Goal: Transaction & Acquisition: Purchase product/service

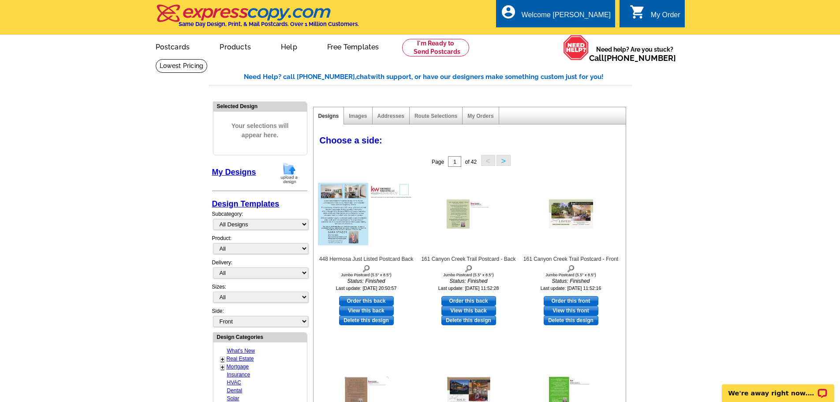
click at [294, 171] on img at bounding box center [289, 173] width 23 height 22
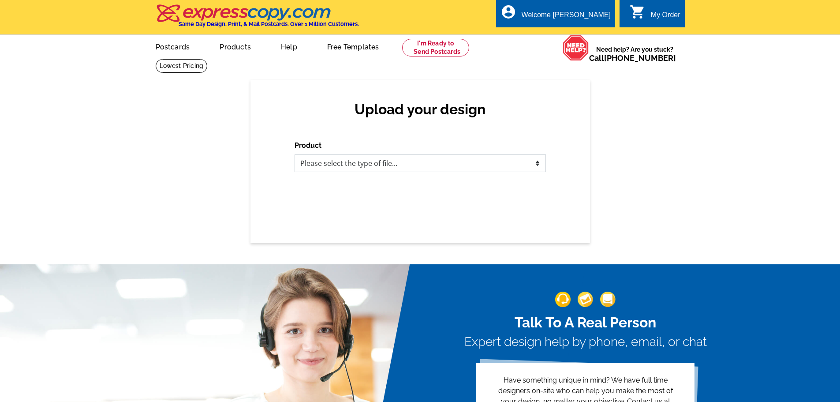
click at [427, 161] on select "Please select the type of file... Postcards Business Cards Letters and flyers G…" at bounding box center [420, 163] width 251 height 18
select select "1"
click at [295, 155] on select "Please select the type of file... Postcards Business Cards Letters and flyers G…" at bounding box center [420, 163] width 251 height 18
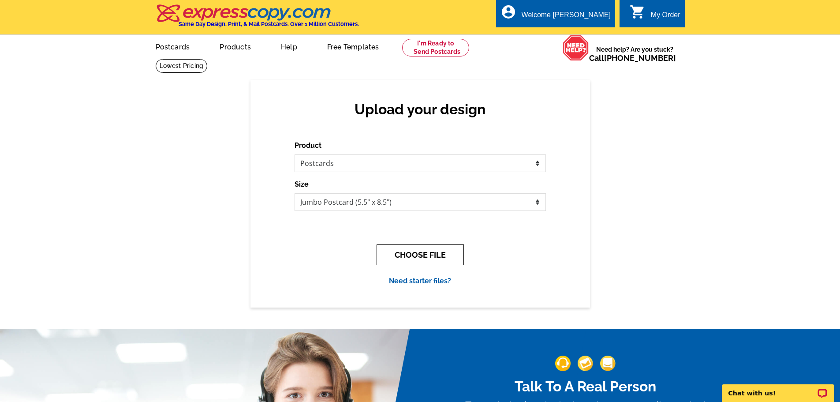
click at [413, 258] on button "CHOOSE FILE" at bounding box center [420, 254] width 87 height 21
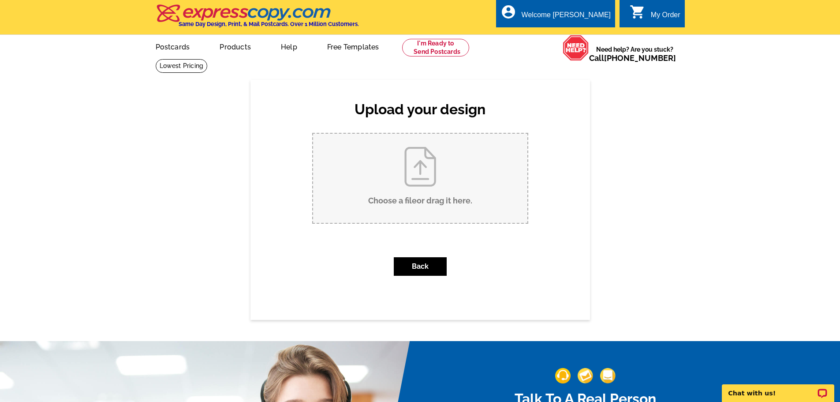
click at [416, 166] on input "Choose a file or drag it here ." at bounding box center [420, 178] width 214 height 89
type input "C:\fakepath\448 Hermosa Just Listed Postcard - Front.jpg"
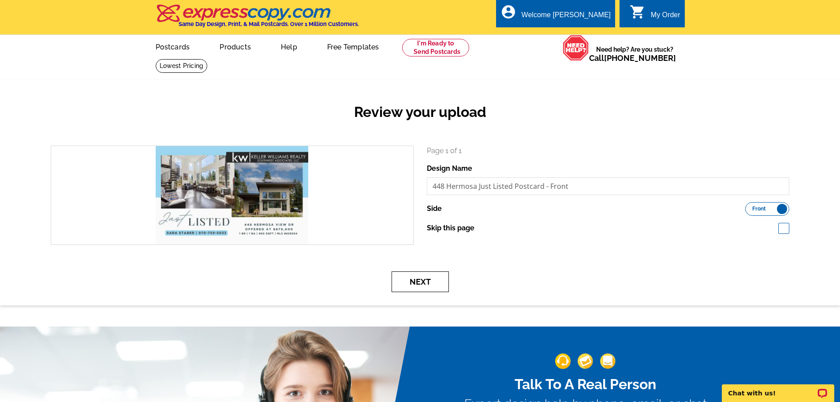
click at [421, 284] on button "Next" at bounding box center [420, 281] width 57 height 21
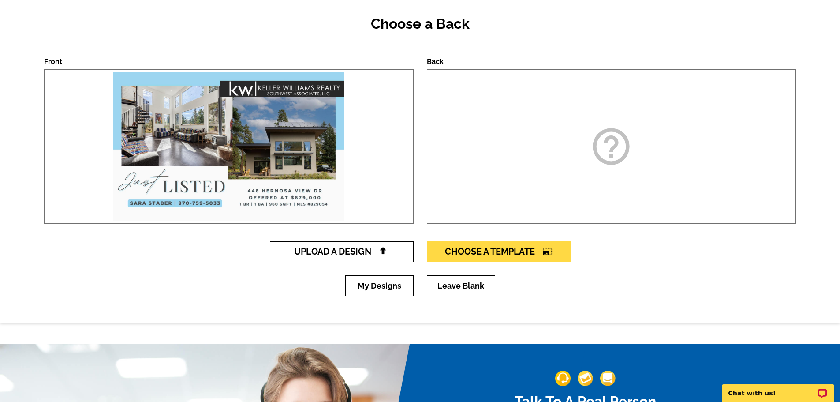
click at [382, 253] on img at bounding box center [382, 251] width 9 height 9
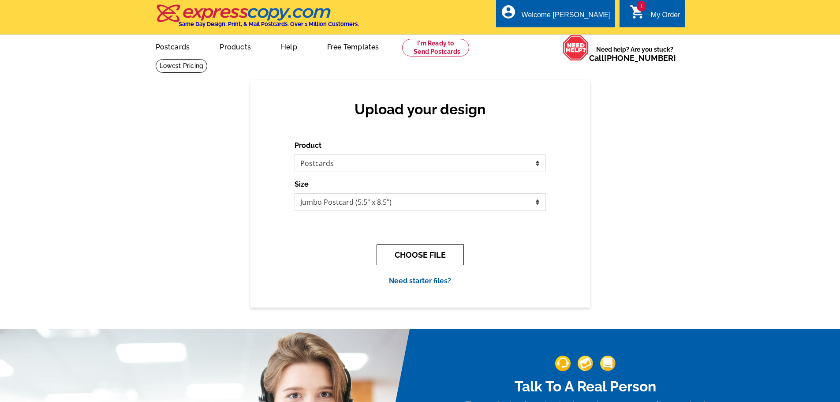
click at [441, 257] on button "CHOOSE FILE" at bounding box center [420, 254] width 87 height 21
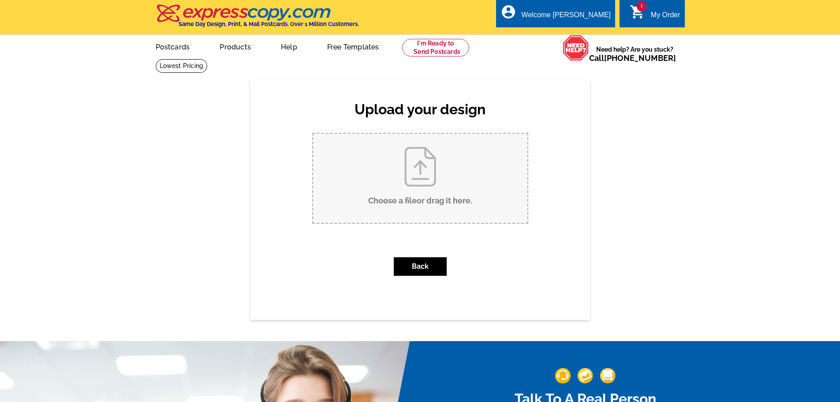
click at [430, 178] on input "Choose a file or drag it here ." at bounding box center [420, 178] width 214 height 89
type input "C:\fakepath\448 Hermosa Just Listed Postcard Back.jpg"
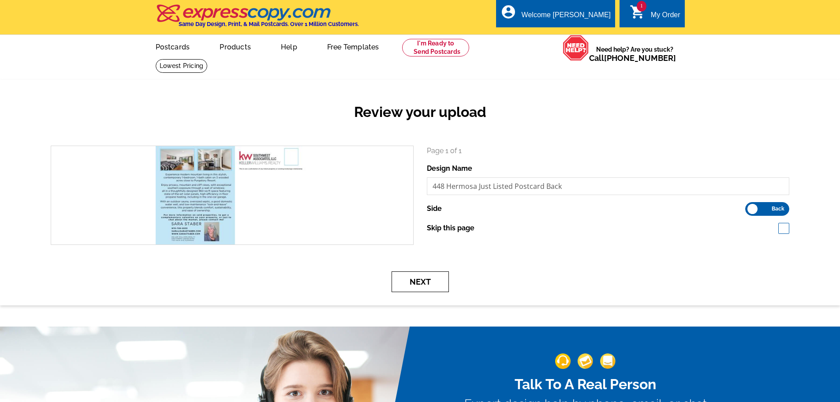
click at [419, 281] on button "Next" at bounding box center [420, 281] width 57 height 21
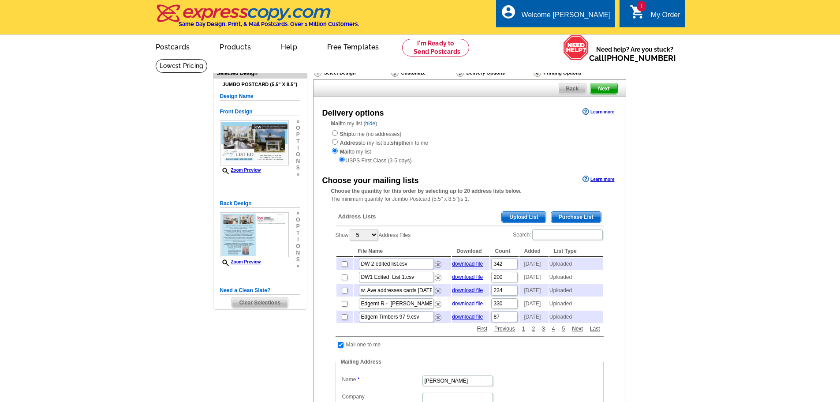
click at [629, 15] on div "1 shopping_cart My Order" at bounding box center [652, 14] width 65 height 28
click at [635, 14] on icon "shopping_cart" at bounding box center [638, 12] width 16 height 16
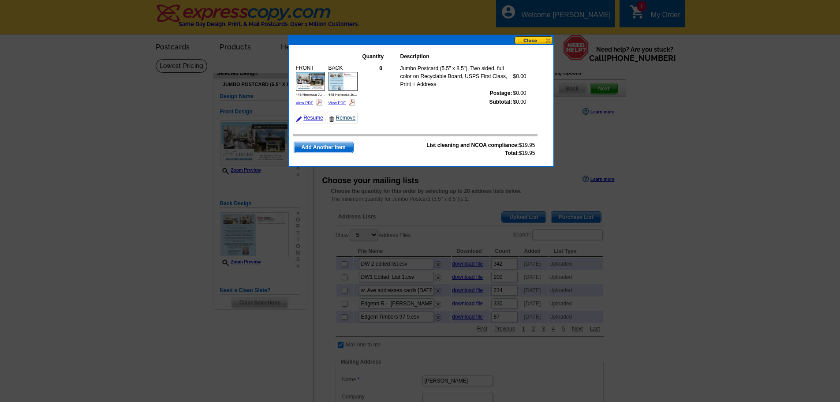
click at [345, 117] on link "Remove" at bounding box center [342, 118] width 31 height 12
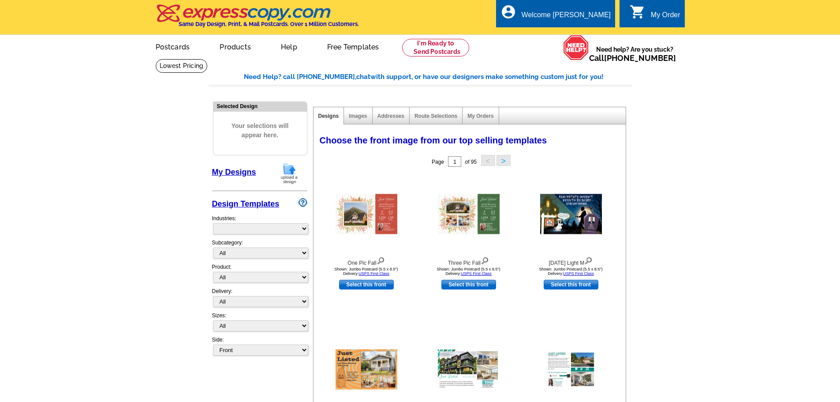
click at [236, 168] on link "My Designs" at bounding box center [234, 172] width 44 height 9
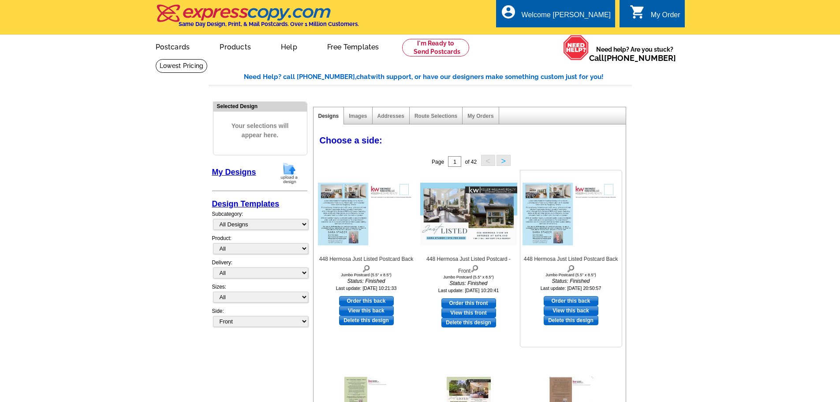
click at [569, 323] on link "Delete this design" at bounding box center [571, 320] width 55 height 10
